Goal: Information Seeking & Learning: Learn about a topic

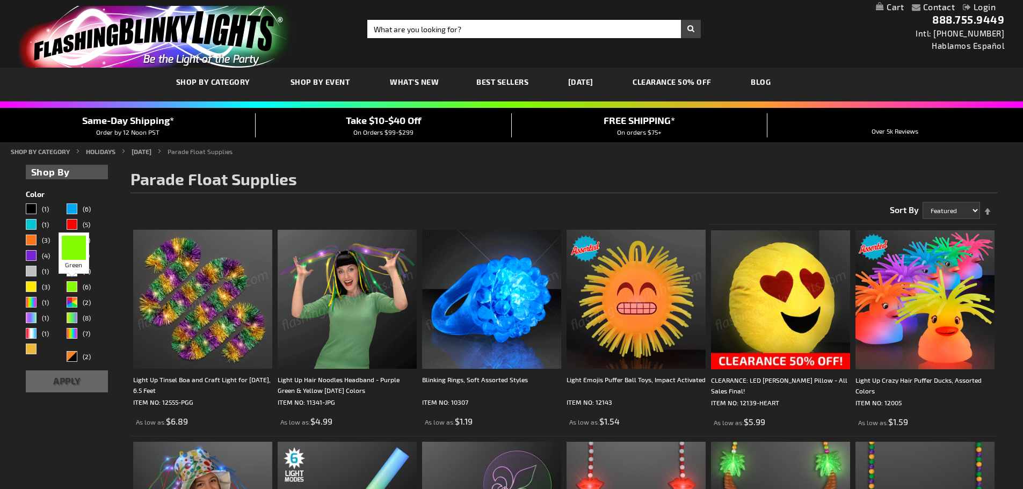
click at [69, 285] on div "Green" at bounding box center [72, 286] width 11 height 11
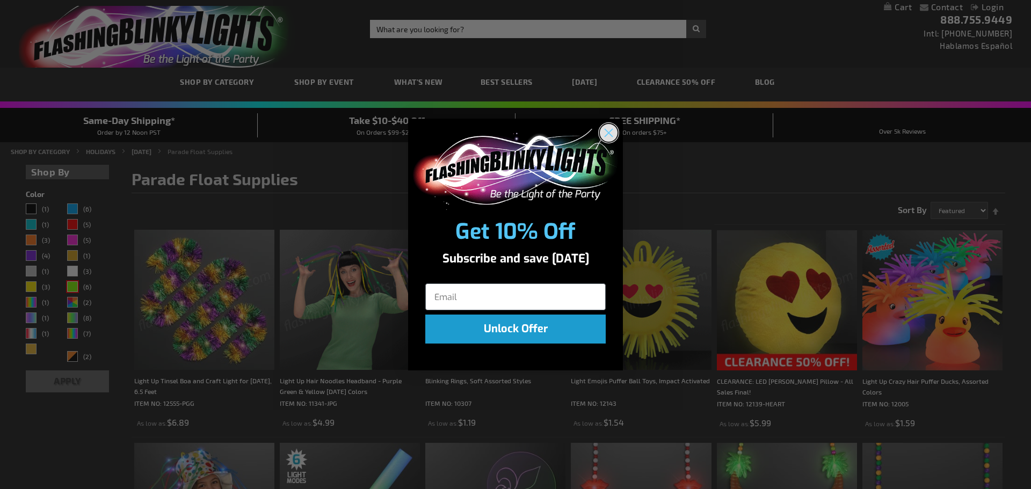
click at [606, 132] on circle "Close dialog" at bounding box center [609, 133] width 18 height 18
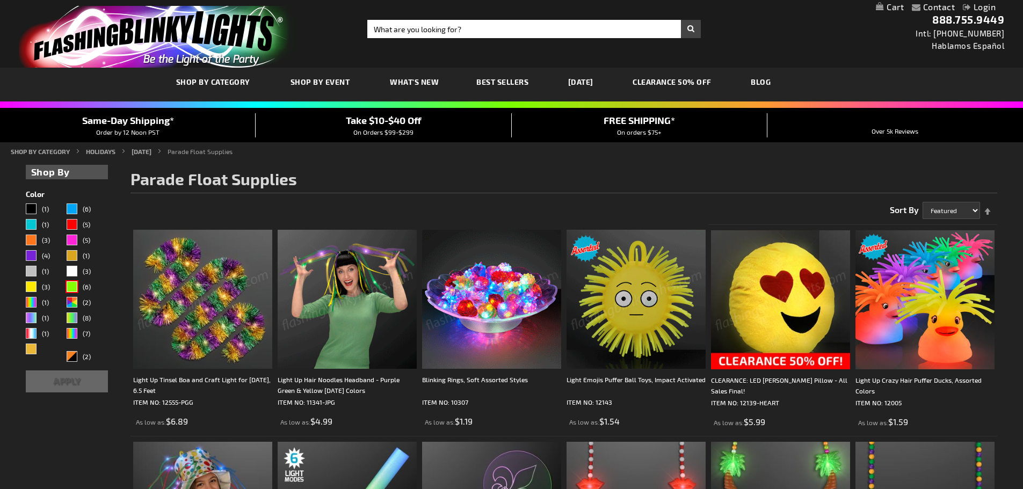
click at [68, 374] on button "Apply" at bounding box center [67, 382] width 83 height 22
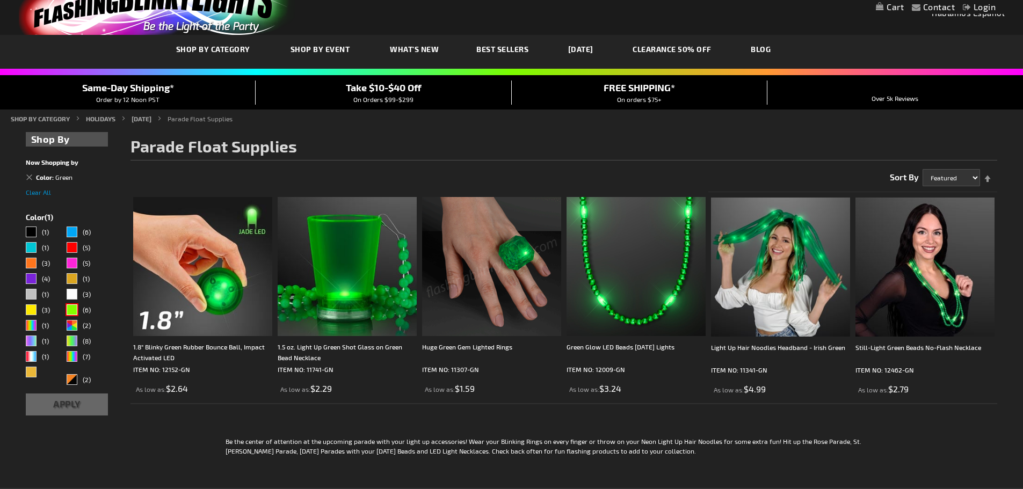
scroll to position [14, 0]
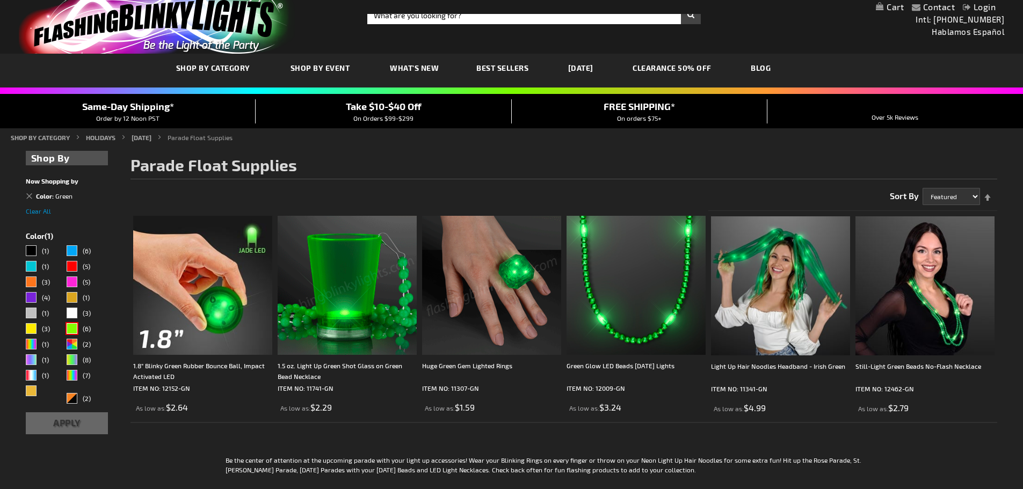
click at [589, 66] on link "[DATE]" at bounding box center [580, 68] width 41 height 36
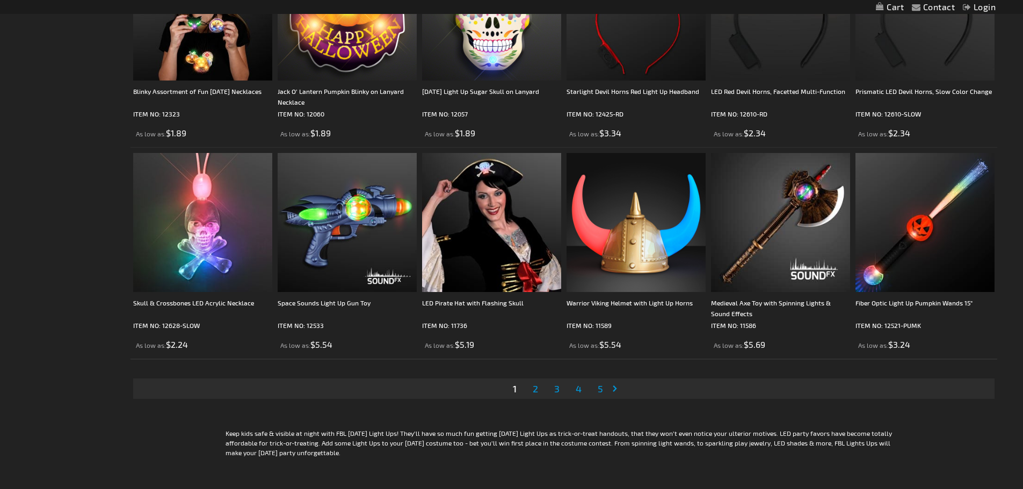
scroll to position [2128, 0]
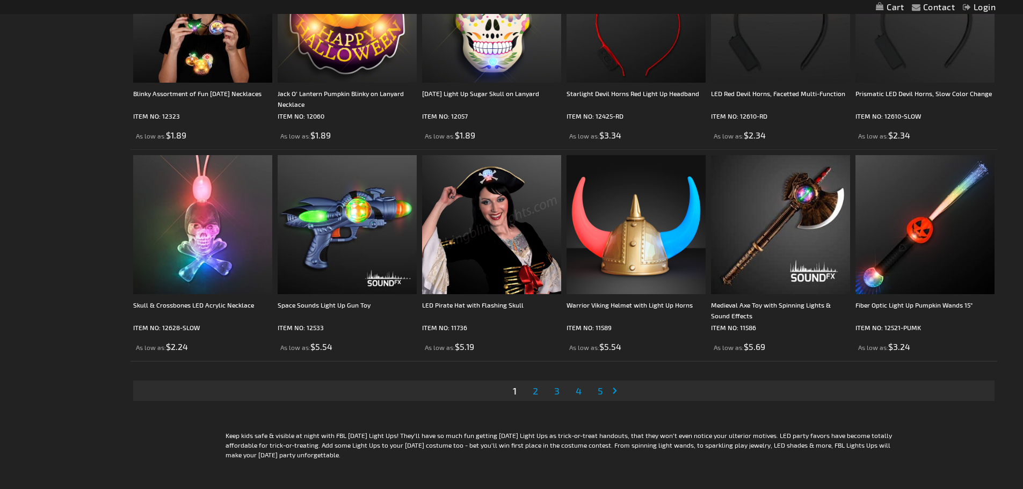
click at [535, 389] on span "2" at bounding box center [535, 391] width 5 height 12
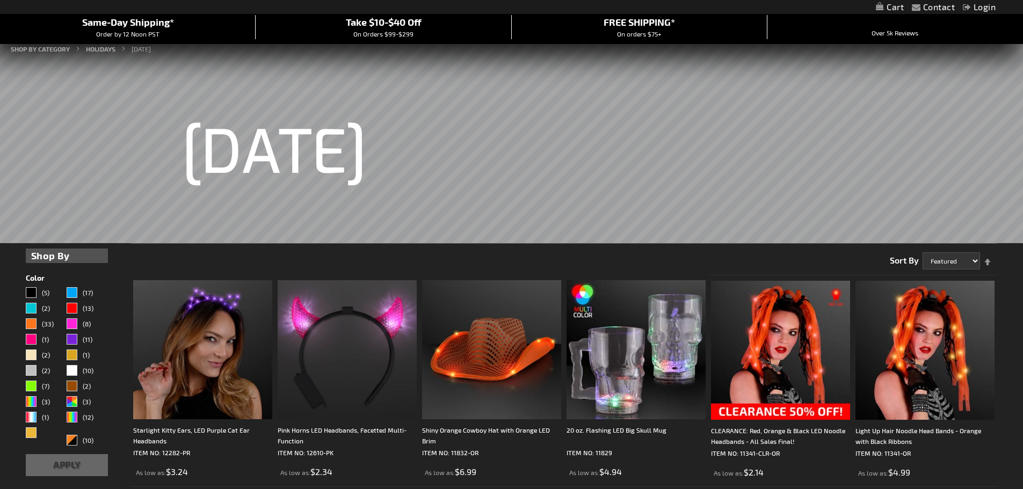
scroll to position [107, 0]
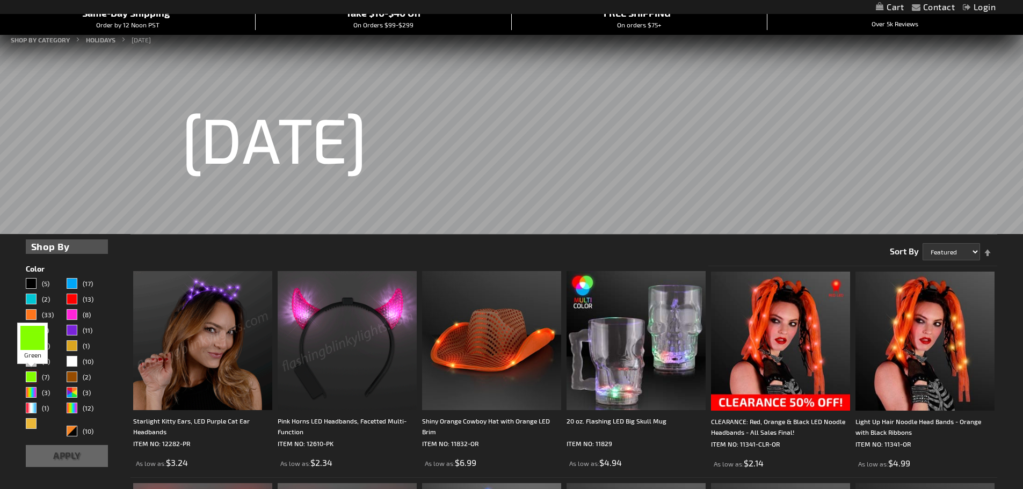
click at [29, 378] on div "Green" at bounding box center [31, 377] width 11 height 11
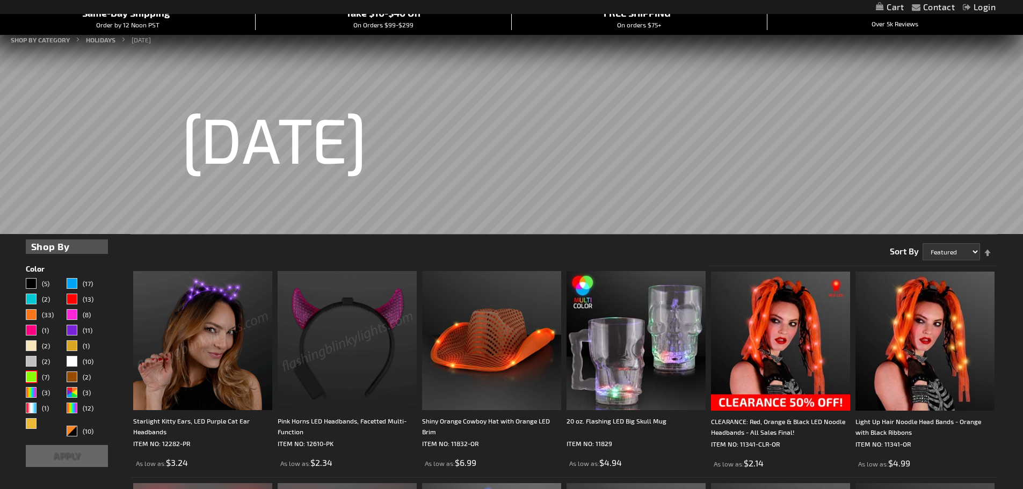
click at [64, 455] on button "Apply" at bounding box center [67, 456] width 83 height 22
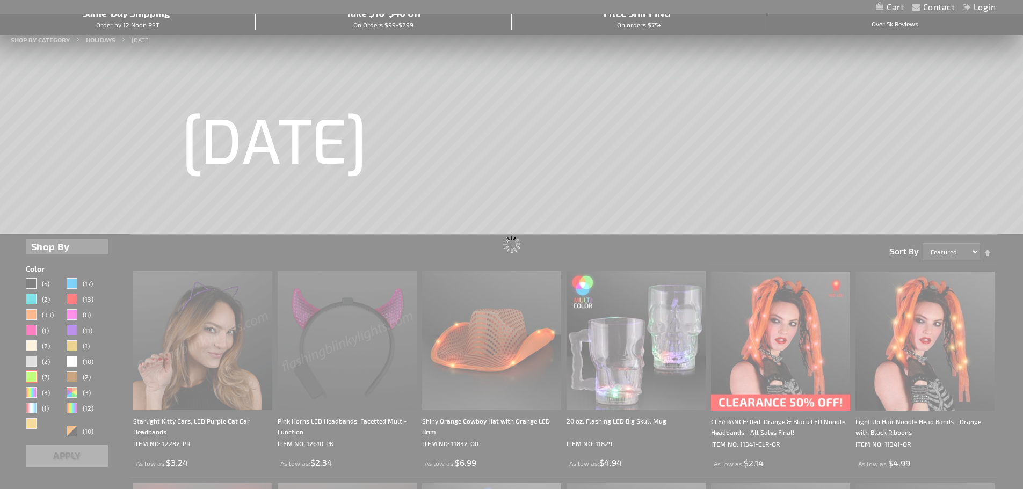
scroll to position [0, 0]
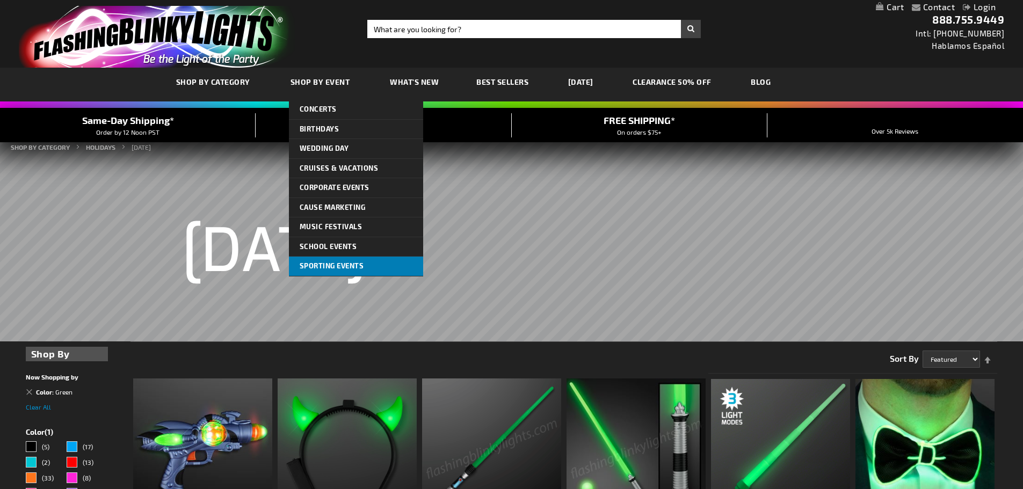
click at [352, 260] on link "Sporting Events" at bounding box center [356, 266] width 134 height 19
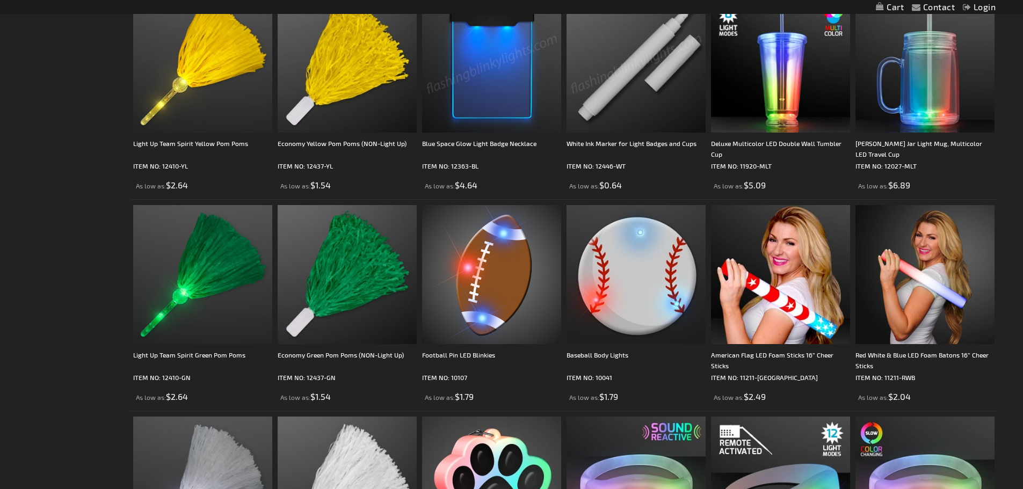
scroll to position [1074, 0]
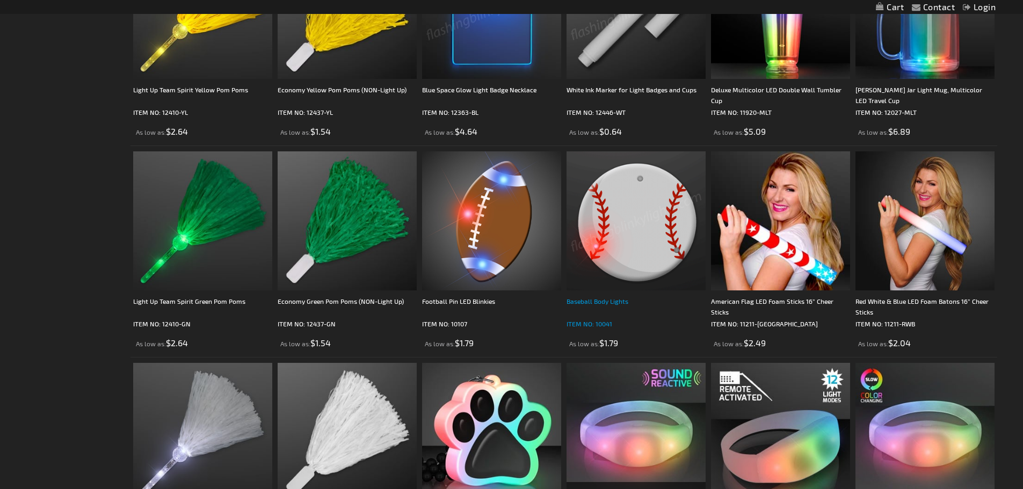
click at [590, 298] on div "Baseball Body Lights" at bounding box center [636, 306] width 139 height 21
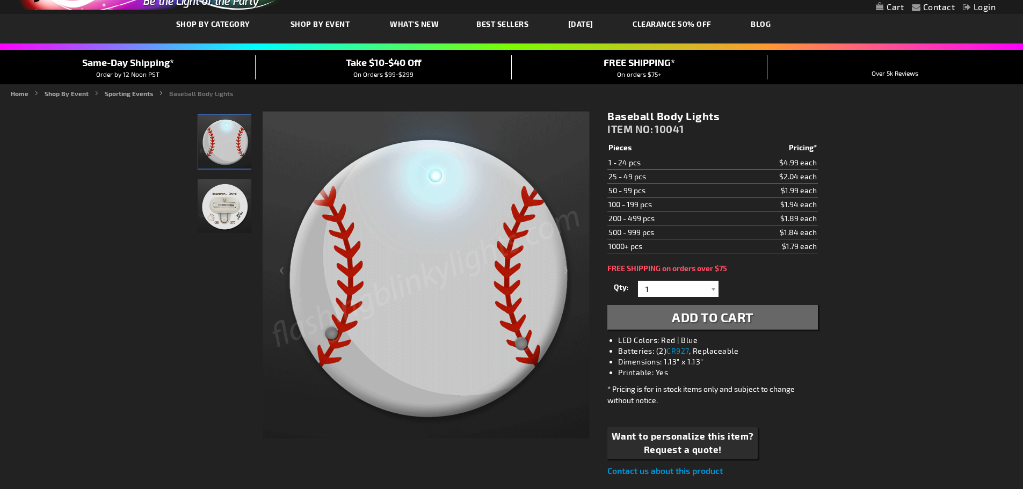
scroll to position [54, 0]
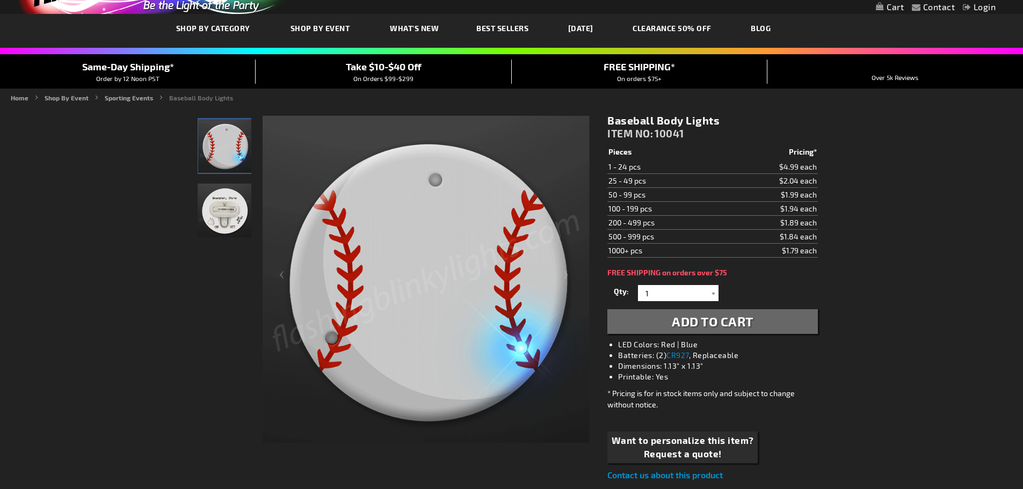
click at [237, 206] on img "LED Light Up Baseball Pin" at bounding box center [225, 211] width 54 height 54
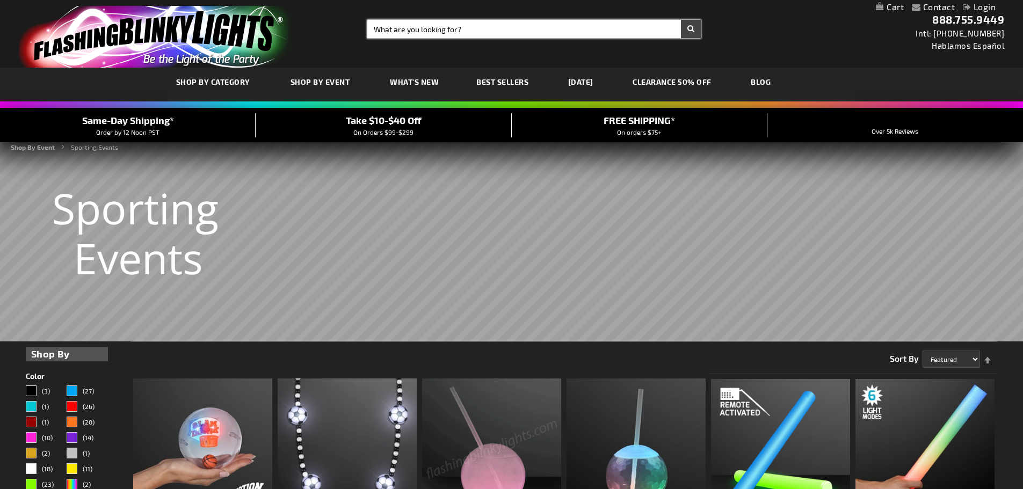
click at [433, 26] on input "Search" at bounding box center [533, 29] width 333 height 18
type input "baseball"
click at [681, 20] on button "Search" at bounding box center [691, 29] width 20 height 18
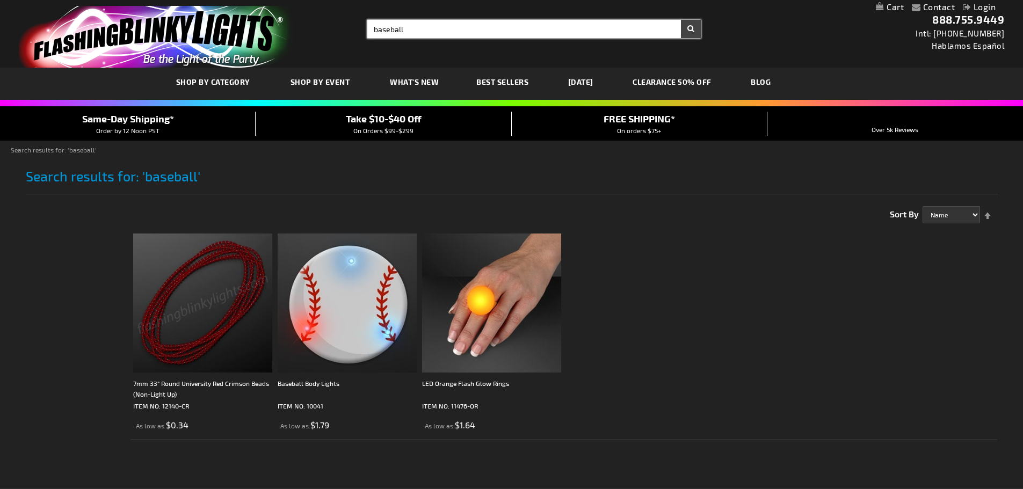
drag, startPoint x: 414, startPoint y: 26, endPoint x: 320, endPoint y: 26, distance: 94.5
click at [325, 26] on div "Toggle Nav Search Search baseball × Search 888.755.9449 Intl: 818-753-8303 Habl…" at bounding box center [511, 34] width 1023 height 68
type input "green ball"
click at [681, 20] on button "Search" at bounding box center [691, 29] width 20 height 18
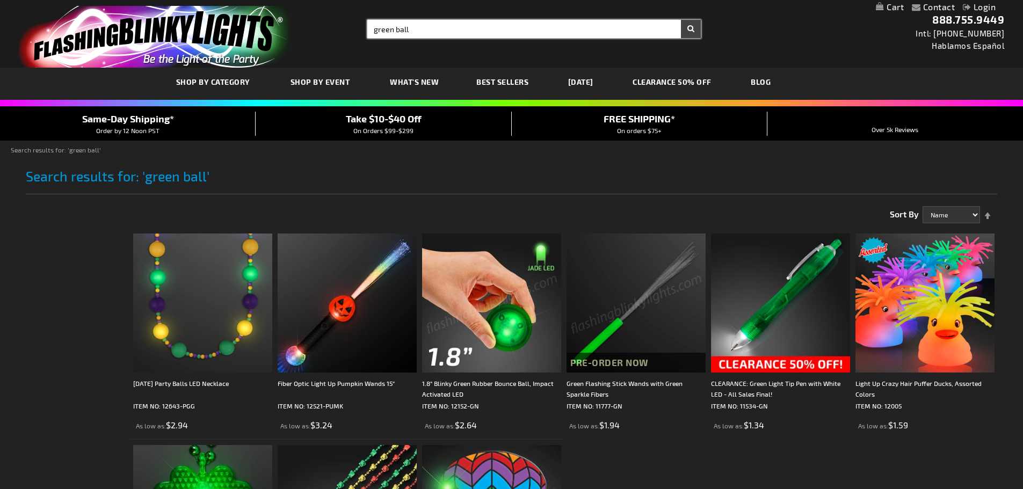
drag, startPoint x: 456, startPoint y: 28, endPoint x: 242, endPoint y: 25, distance: 214.8
click at [316, 24] on div "Toggle Nav Search Search green ball × Search 888.755.9449 Intl: [PHONE_NUMBER] …" at bounding box center [511, 34] width 1023 height 68
type input "parade"
click at [681, 20] on button "Search" at bounding box center [691, 29] width 20 height 18
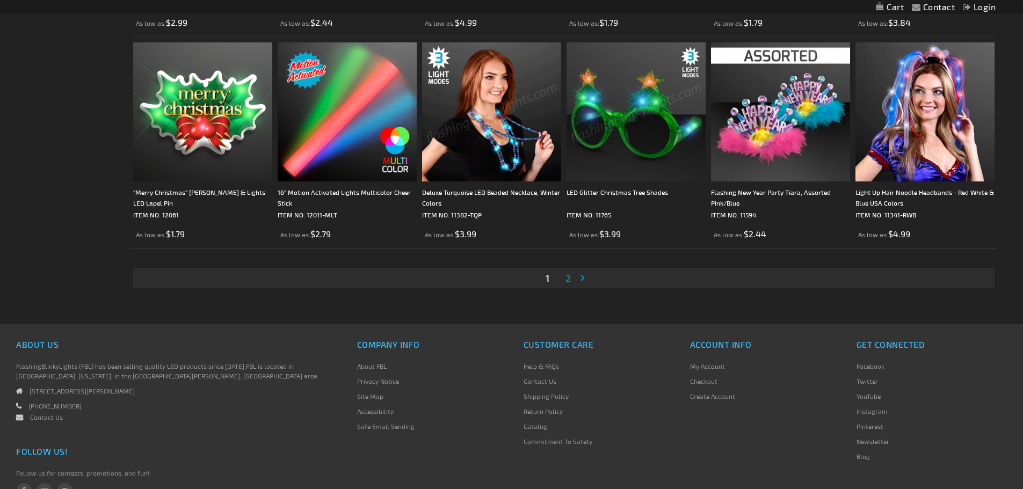
scroll to position [2074, 0]
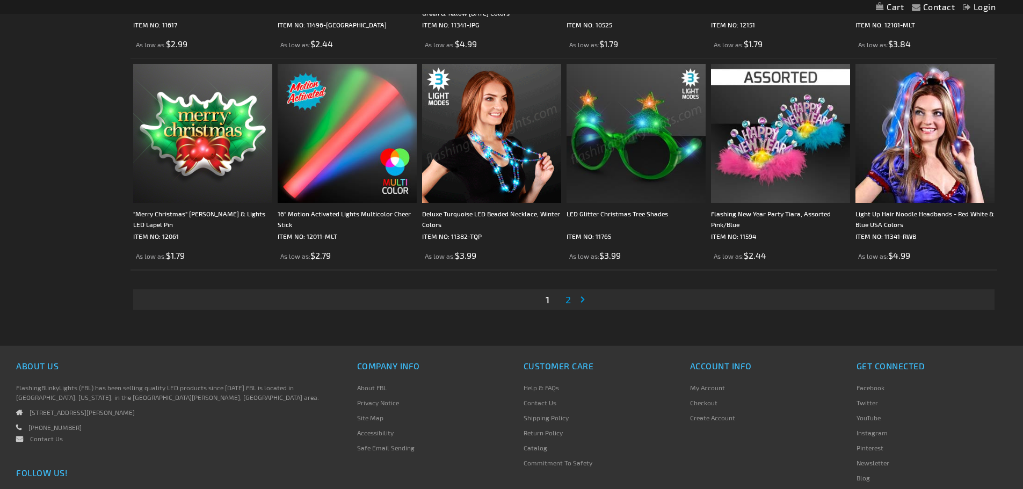
click at [570, 300] on span "2" at bounding box center [567, 300] width 5 height 12
